Goal: Task Accomplishment & Management: Use online tool/utility

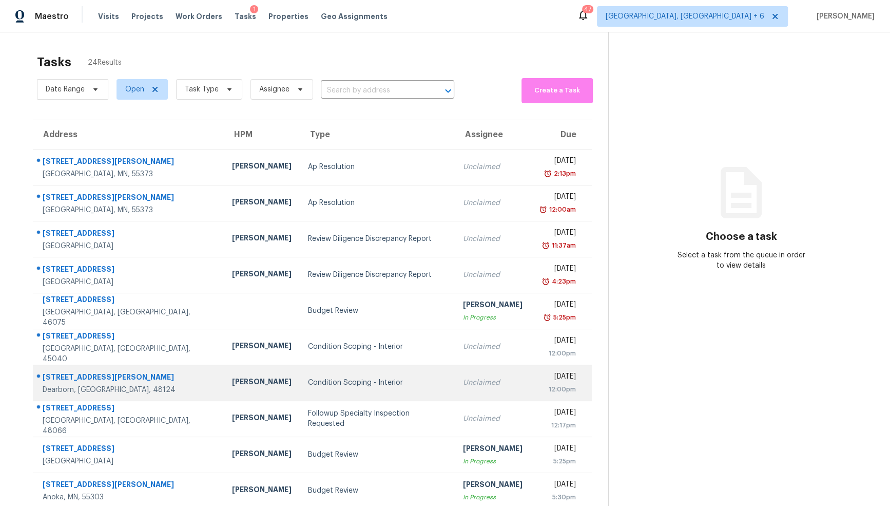
scroll to position [32, 0]
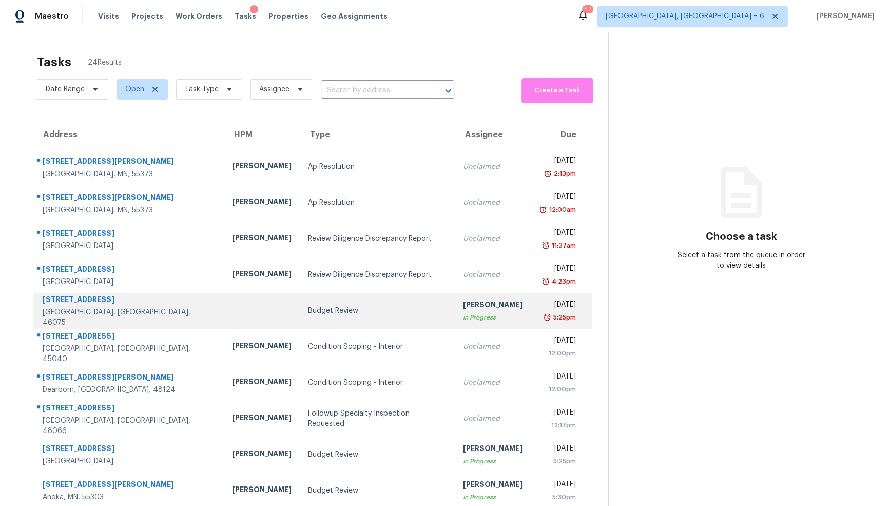
click at [133, 304] on div "[STREET_ADDRESS]" at bounding box center [129, 300] width 173 height 13
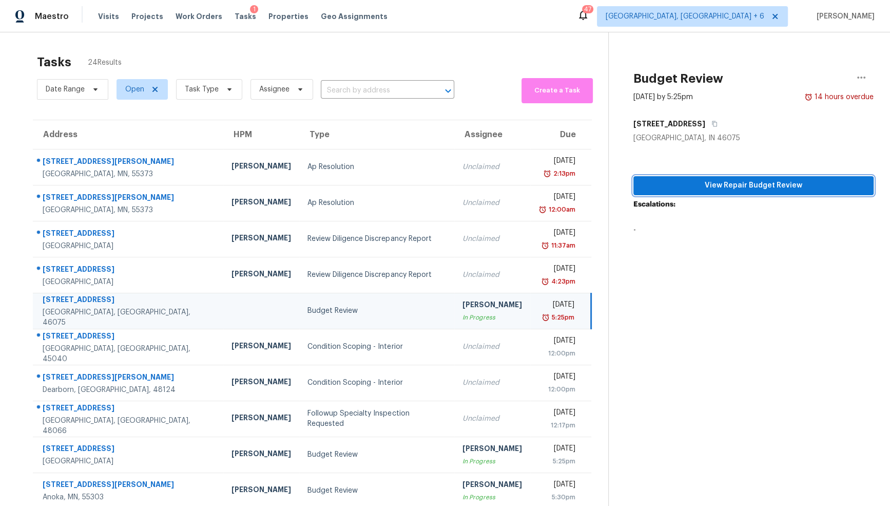
click at [761, 186] on span "View Repair Budget Review" at bounding box center [754, 185] width 224 height 13
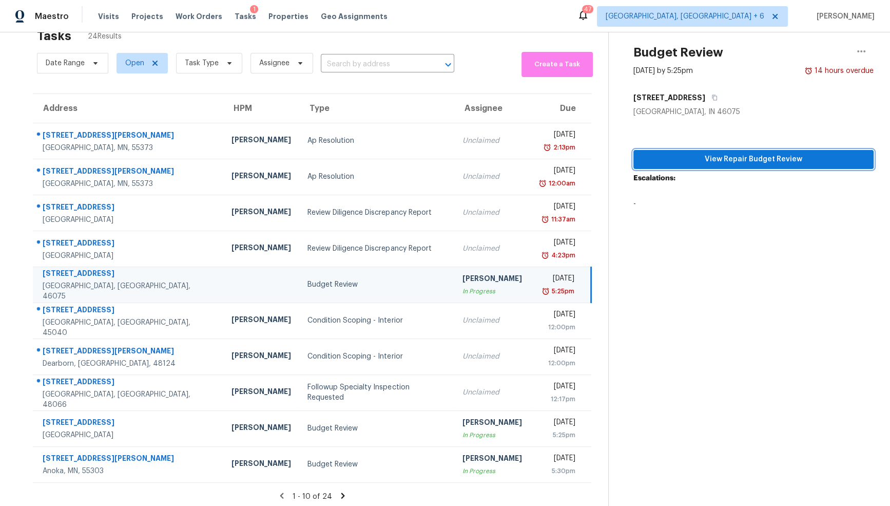
scroll to position [32, 0]
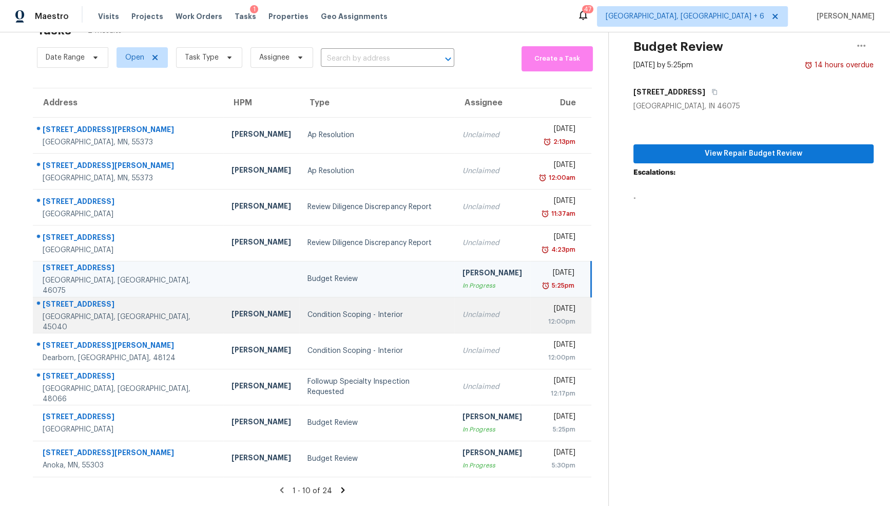
click at [339, 320] on td "Condition Scoping - Interior" at bounding box center [376, 315] width 154 height 36
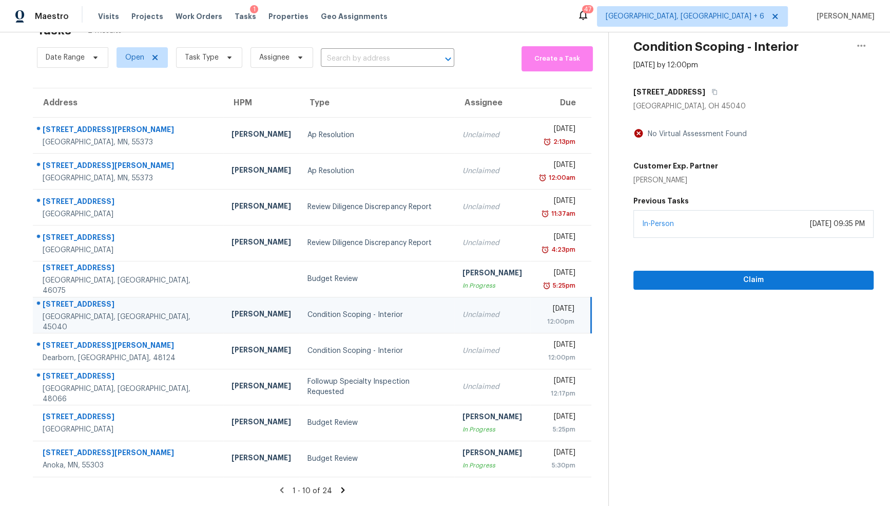
click at [339, 488] on icon at bounding box center [342, 489] width 9 height 9
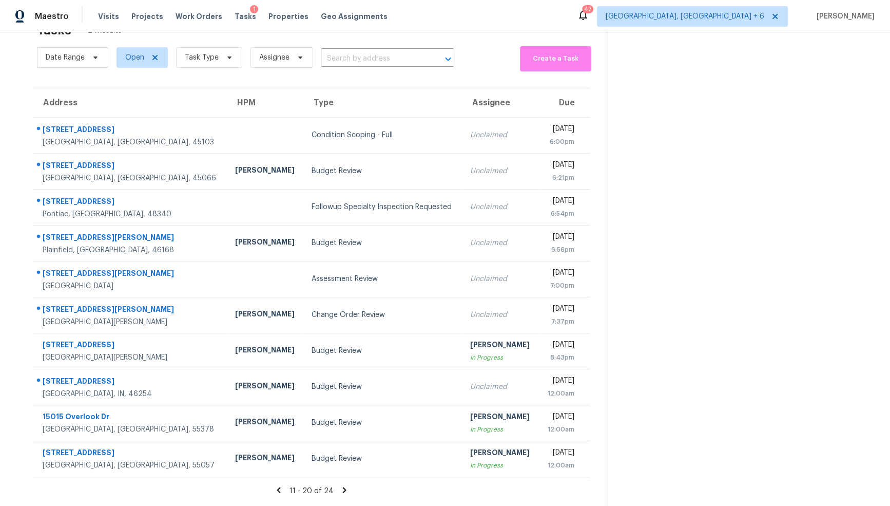
click at [281, 489] on icon at bounding box center [279, 490] width 4 height 6
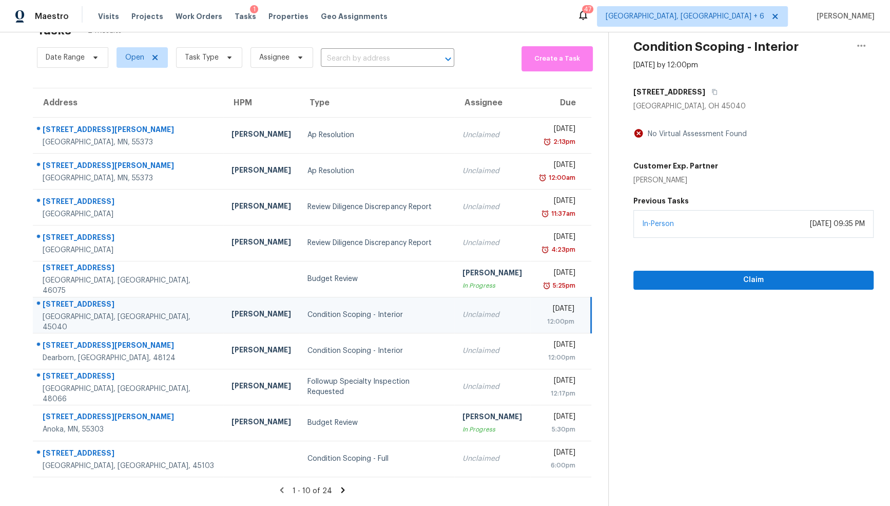
click at [339, 488] on icon at bounding box center [342, 489] width 9 height 9
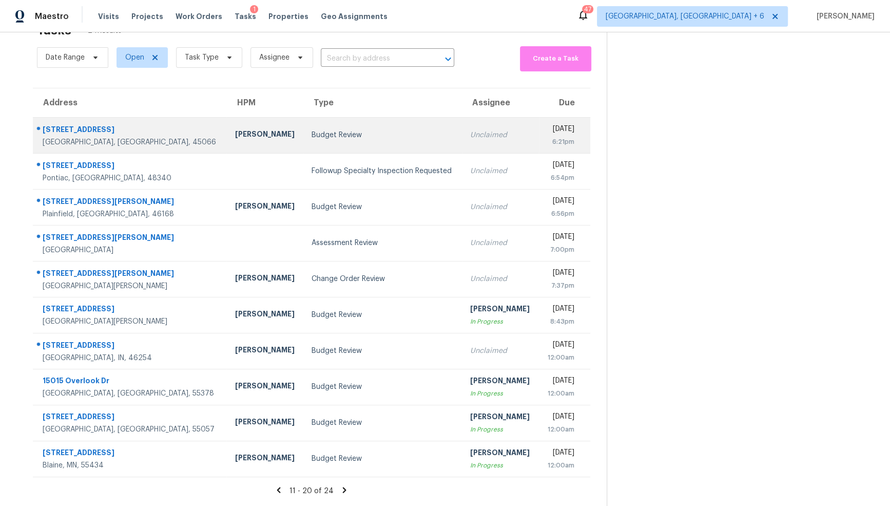
click at [303, 144] on td "Budget Review" at bounding box center [382, 135] width 159 height 36
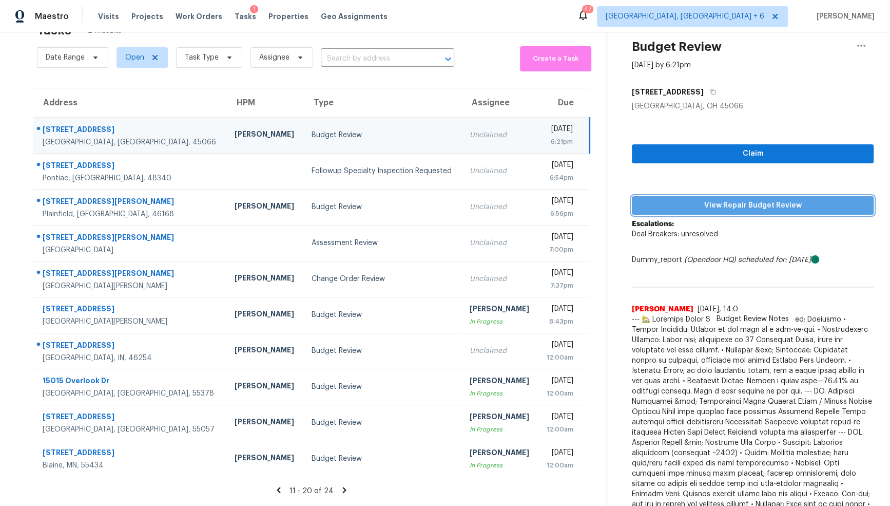
click at [727, 205] on span "View Repair Budget Review" at bounding box center [752, 205] width 225 height 13
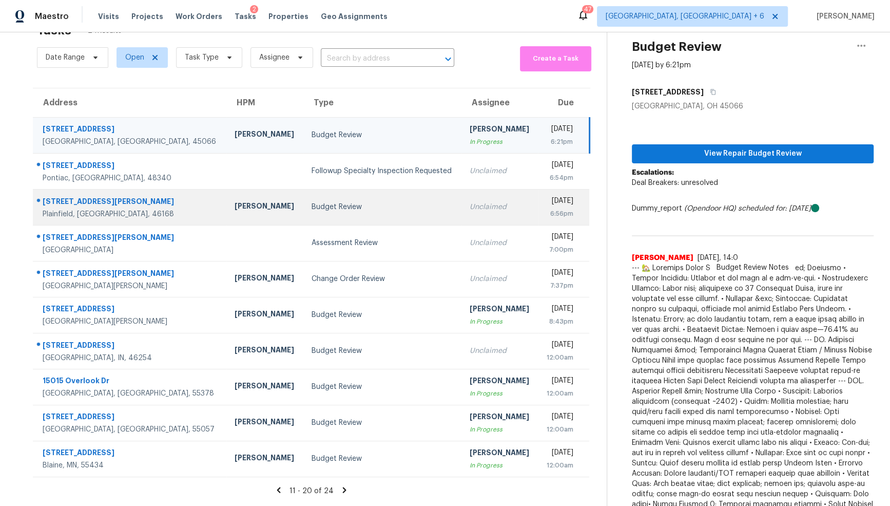
click at [546, 205] on div "[DATE]" at bounding box center [559, 202] width 27 height 13
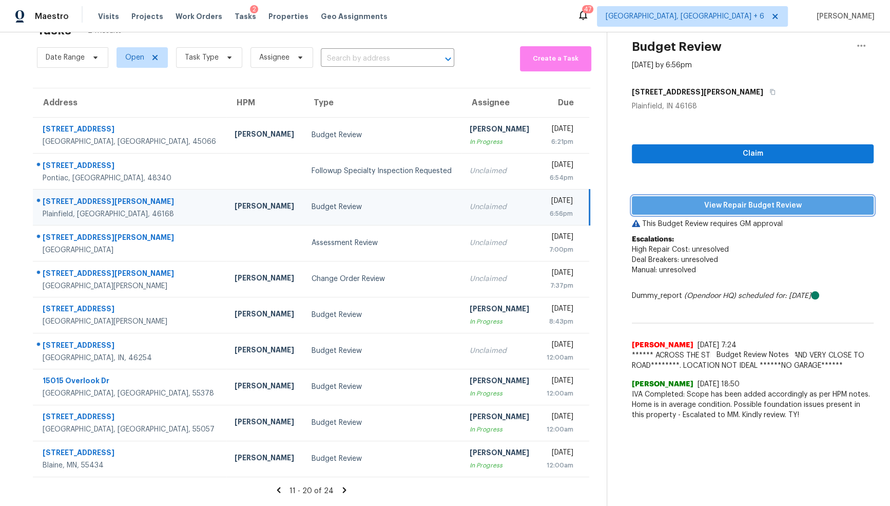
click at [688, 206] on span "View Repair Budget Review" at bounding box center [752, 205] width 225 height 13
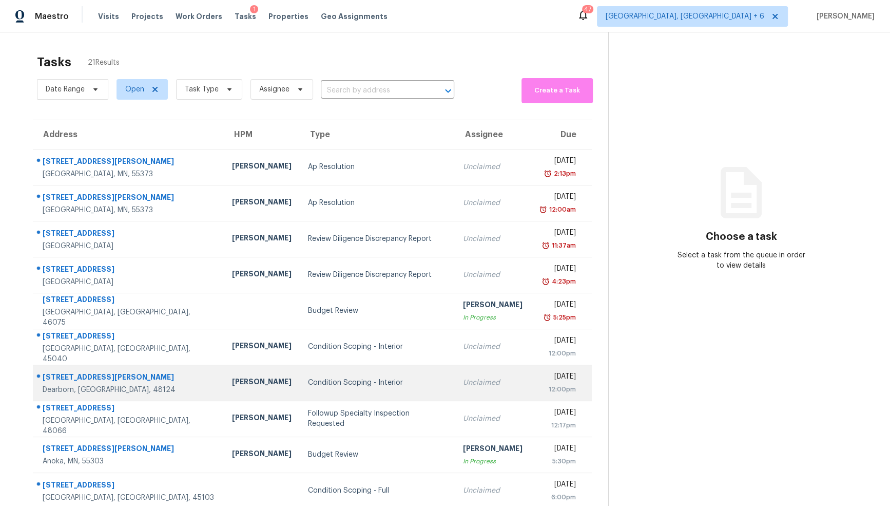
scroll to position [32, 0]
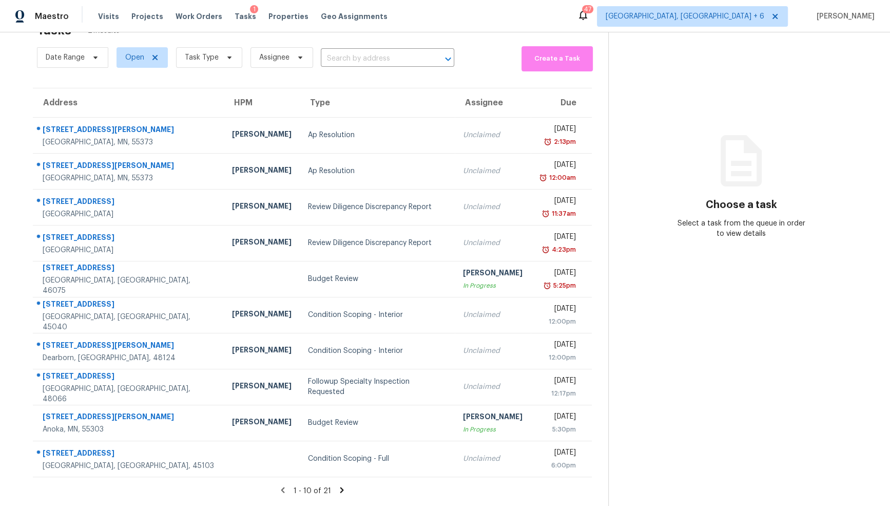
click at [340, 487] on icon at bounding box center [342, 490] width 4 height 6
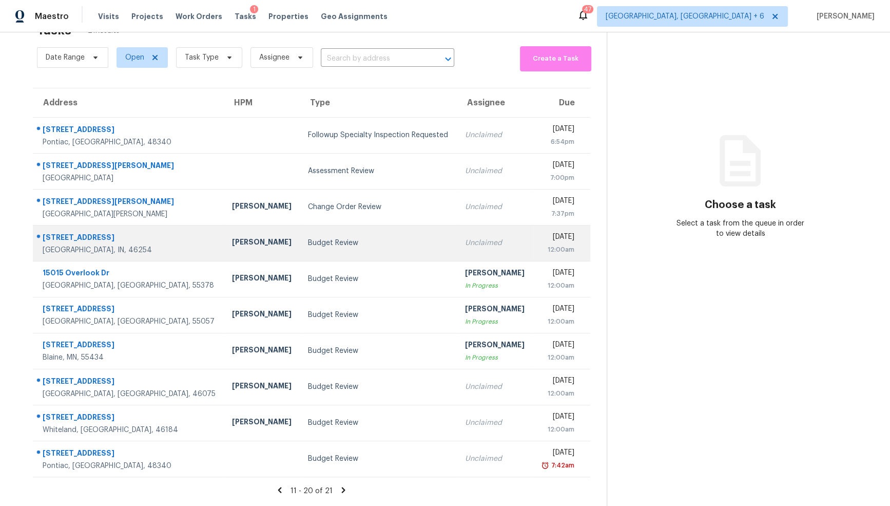
click at [308, 244] on div "Budget Review" at bounding box center [378, 243] width 140 height 10
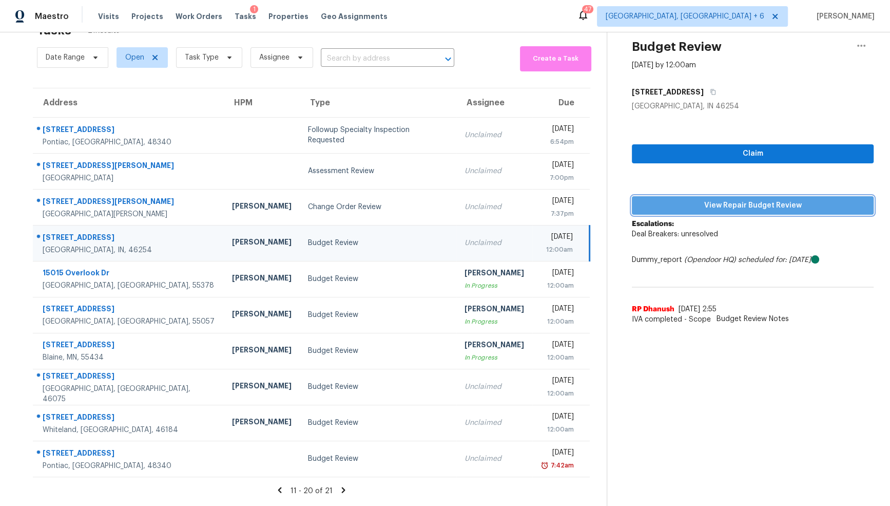
click at [752, 207] on span "View Repair Budget Review" at bounding box center [752, 205] width 225 height 13
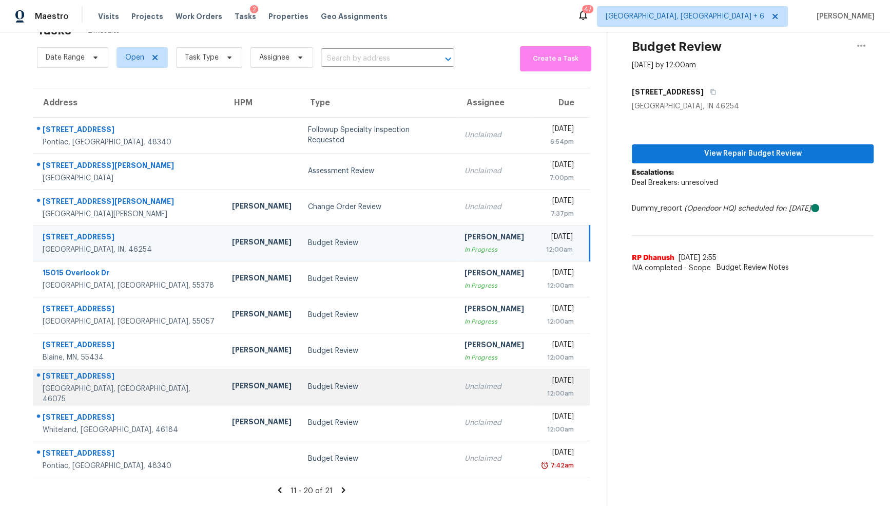
click at [308, 386] on div "Budget Review" at bounding box center [378, 386] width 140 height 10
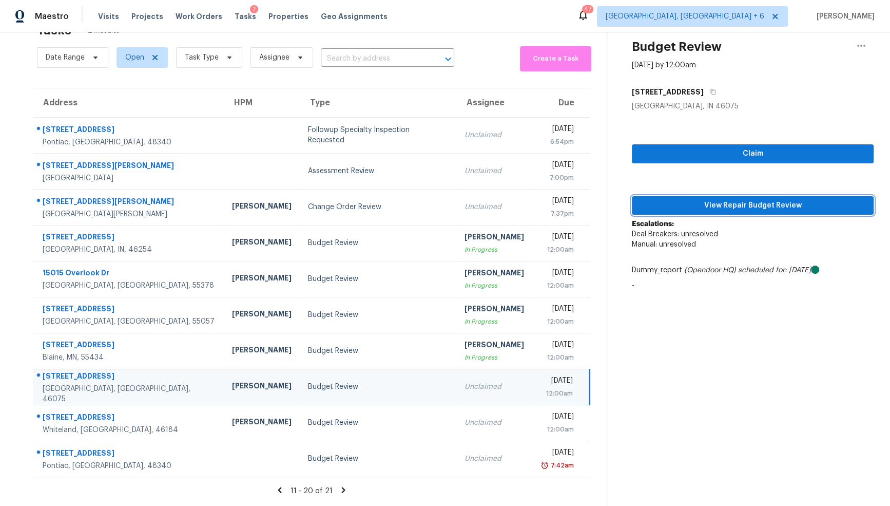
click at [775, 208] on span "View Repair Budget Review" at bounding box center [752, 205] width 225 height 13
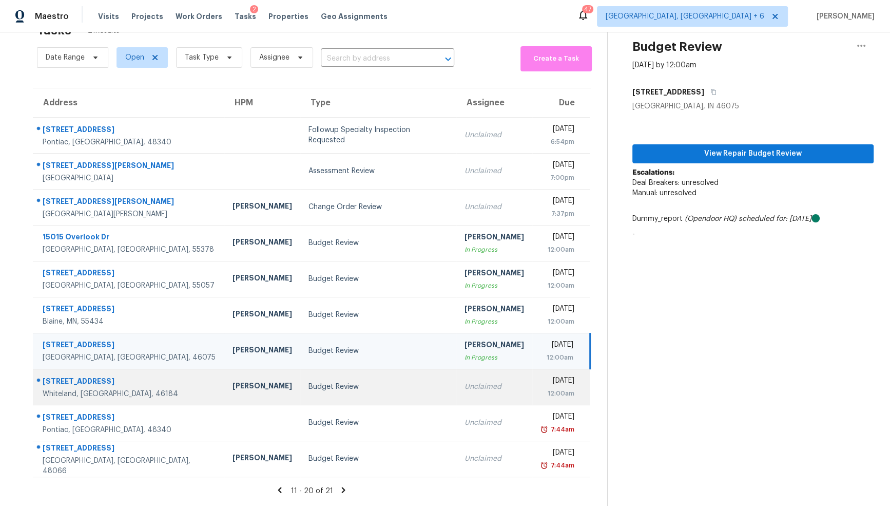
click at [300, 395] on td "Budget Review" at bounding box center [378, 386] width 156 height 36
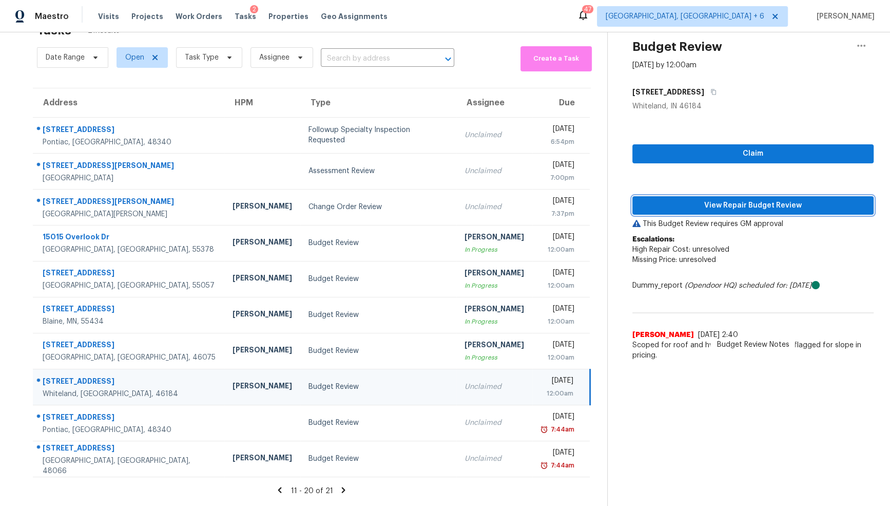
click at [752, 209] on span "View Repair Budget Review" at bounding box center [752, 205] width 225 height 13
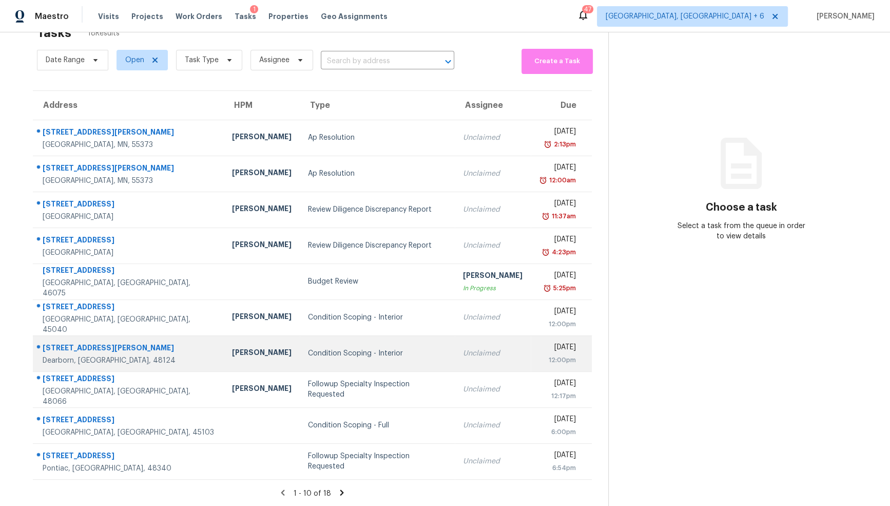
scroll to position [32, 0]
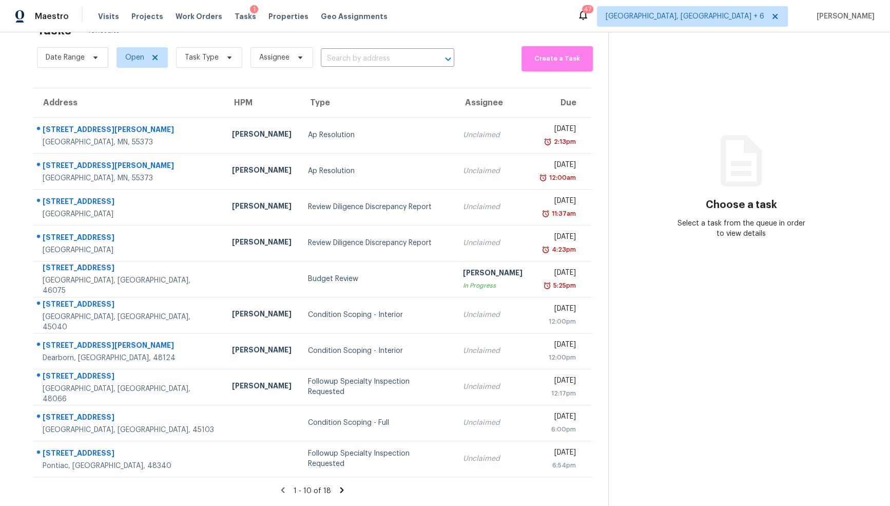
click at [338, 492] on icon at bounding box center [341, 489] width 9 height 9
